Goal: Information Seeking & Learning: Learn about a topic

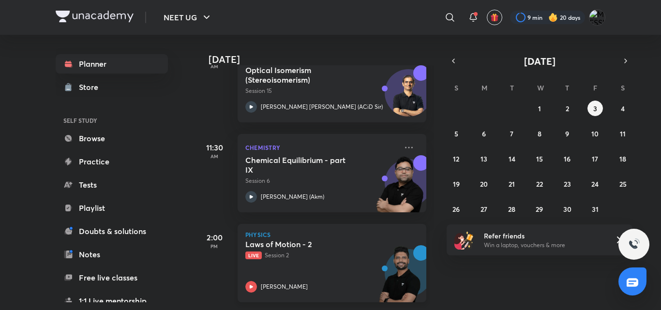
click at [301, 231] on div "Physics Laws of Motion - 2 Live Session 2 [PERSON_NAME]" at bounding box center [332, 263] width 189 height 78
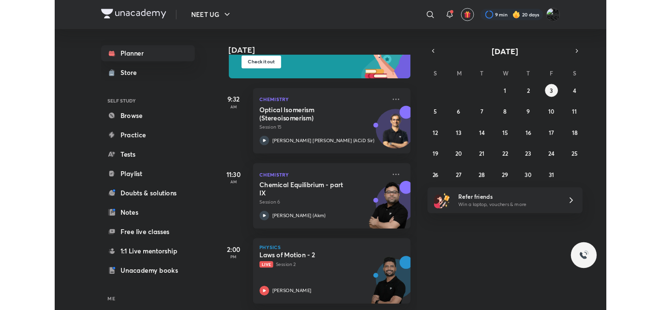
scroll to position [117, 0]
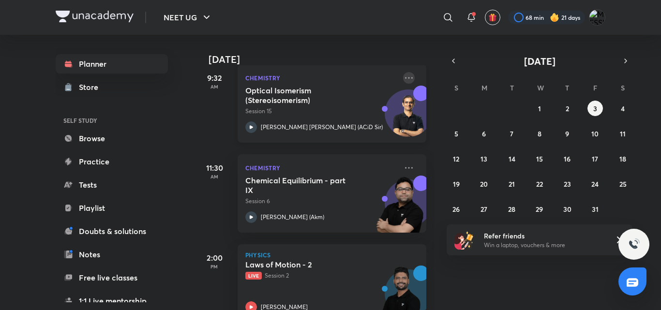
scroll to position [178, 0]
